Goal: Task Accomplishment & Management: Manage account settings

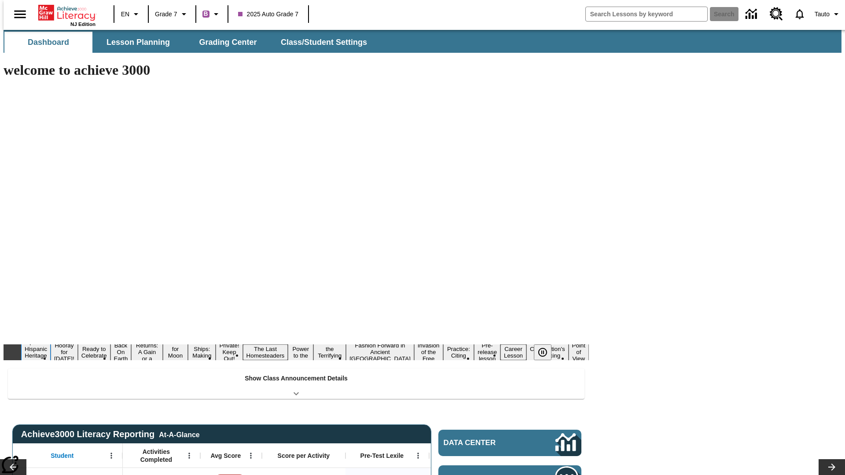
click at [51, 338] on button "¡Viva Hispanic Heritage Month!" at bounding box center [35, 352] width 29 height 28
click at [546, 347] on icon "Pause" at bounding box center [542, 352] width 11 height 11
click at [828, 464] on icon "Lesson carousel, Next" at bounding box center [831, 467] width 7 height 7
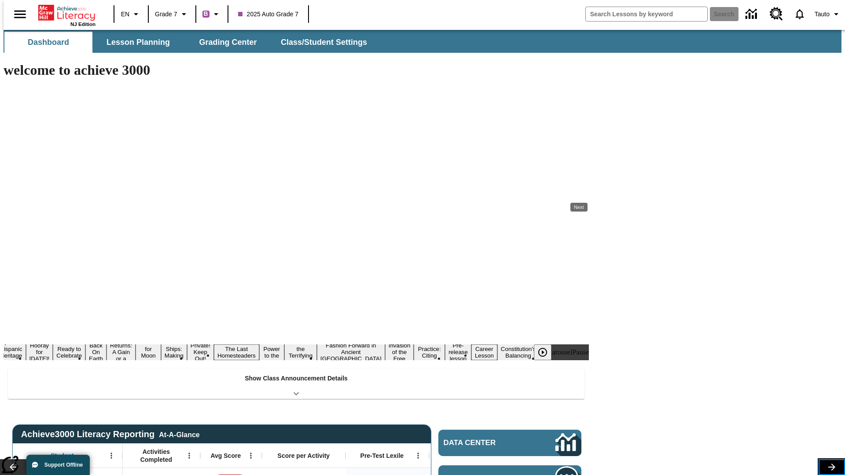
click at [828, 464] on icon "Lesson carousel, Next" at bounding box center [831, 467] width 7 height 7
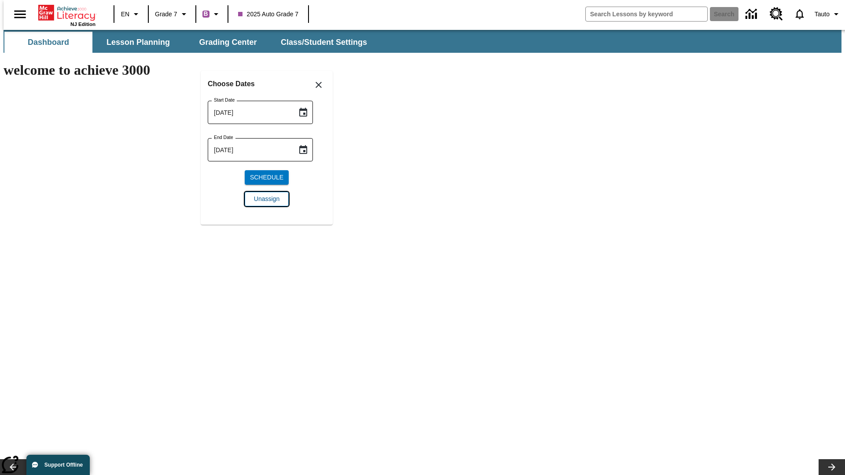
click at [267, 199] on span "Unassign" at bounding box center [267, 199] width 26 height 9
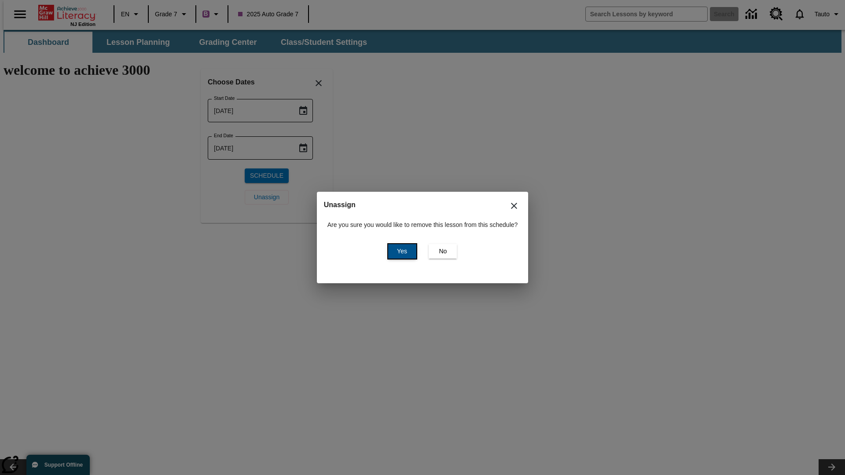
click at [401, 251] on span "Yes" at bounding box center [402, 251] width 10 height 9
